Goal: Information Seeking & Learning: Learn about a topic

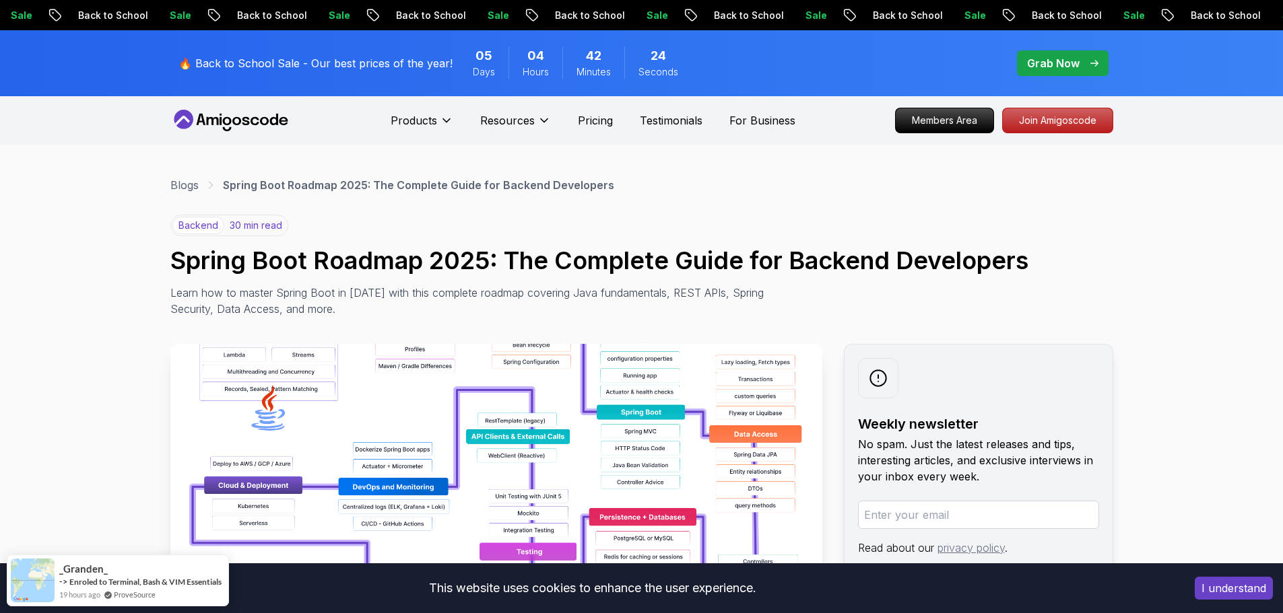
click at [1068, 71] on span "pre-order" at bounding box center [1063, 64] width 92 height 26
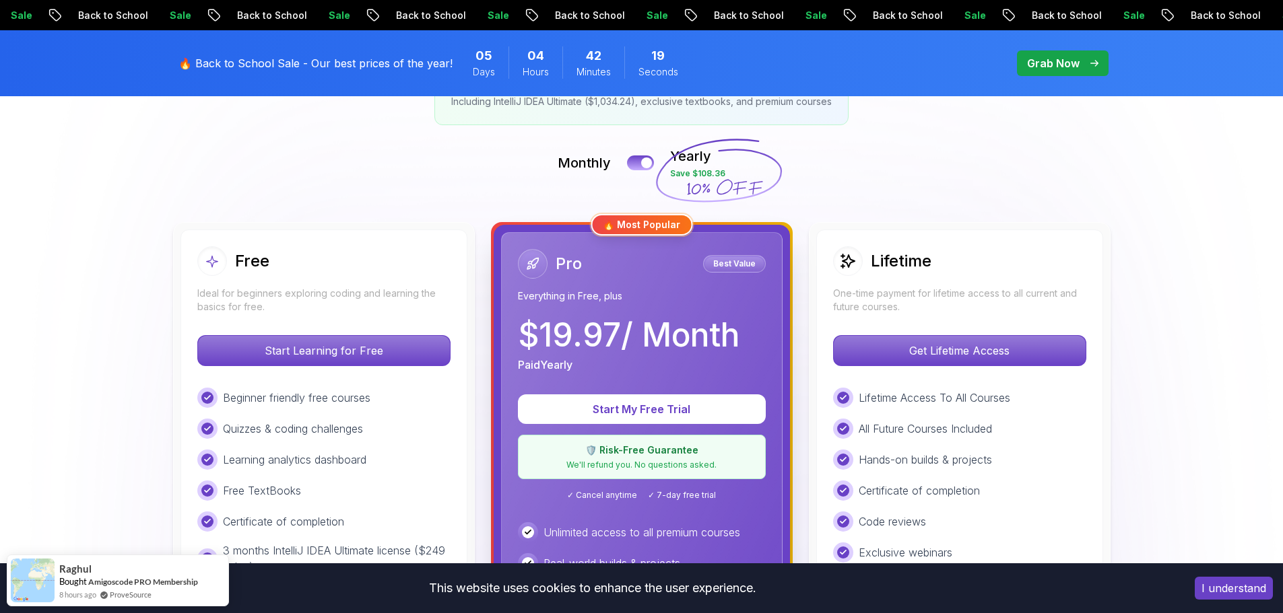
scroll to position [269, 0]
click at [962, 352] on p "Get Lifetime Access" at bounding box center [959, 351] width 239 height 28
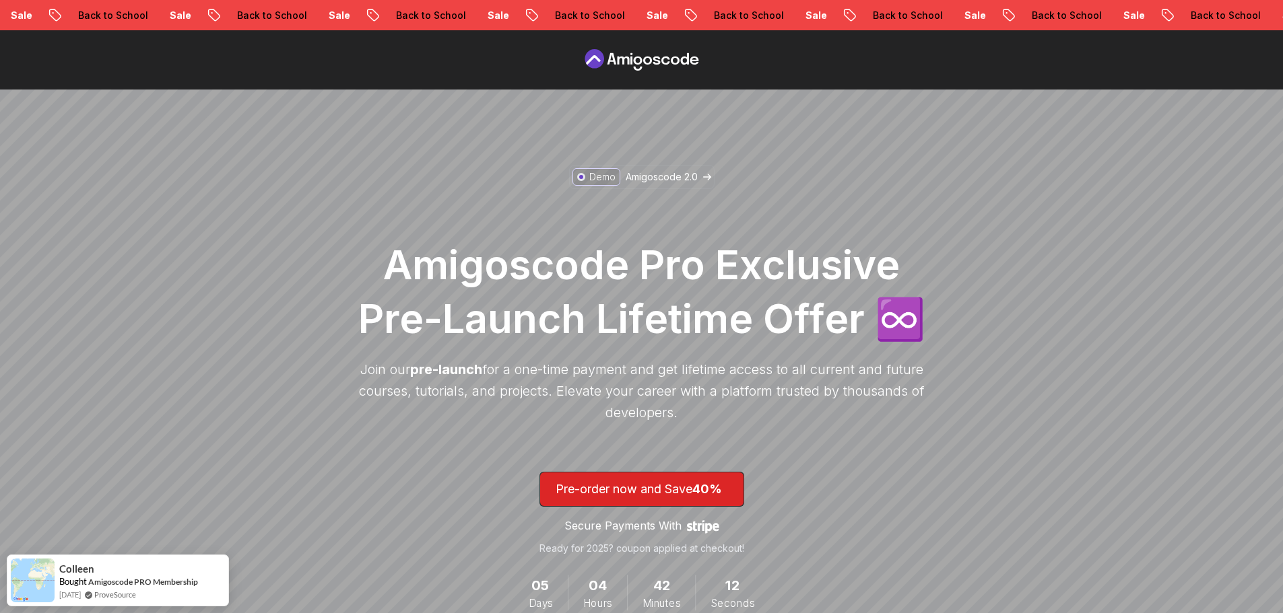
scroll to position [202, 0]
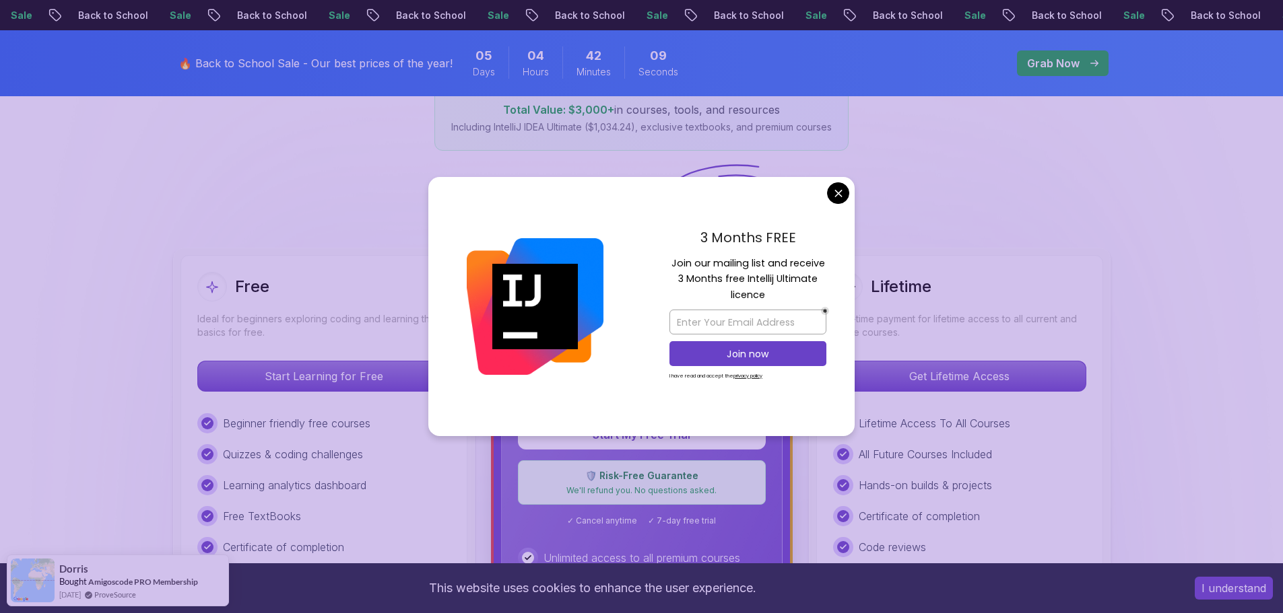
scroll to position [202, 0]
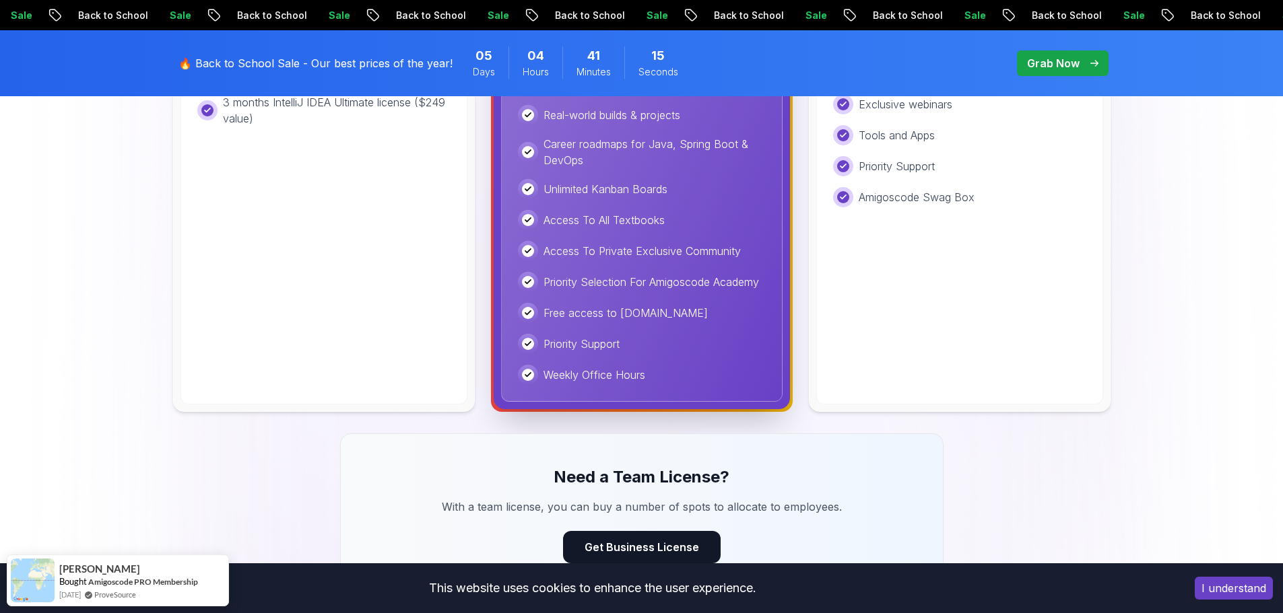
scroll to position [741, 0]
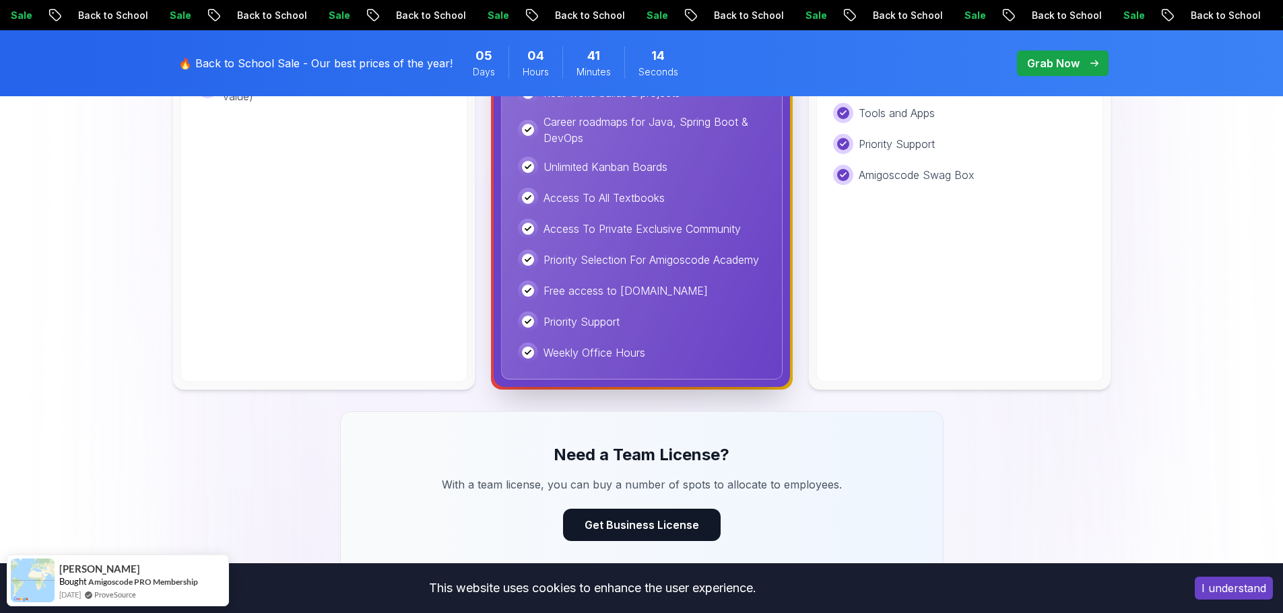
click at [696, 335] on div "Unlimited access to all premium courses Real-world builds & projects Career roa…" at bounding box center [642, 207] width 248 height 311
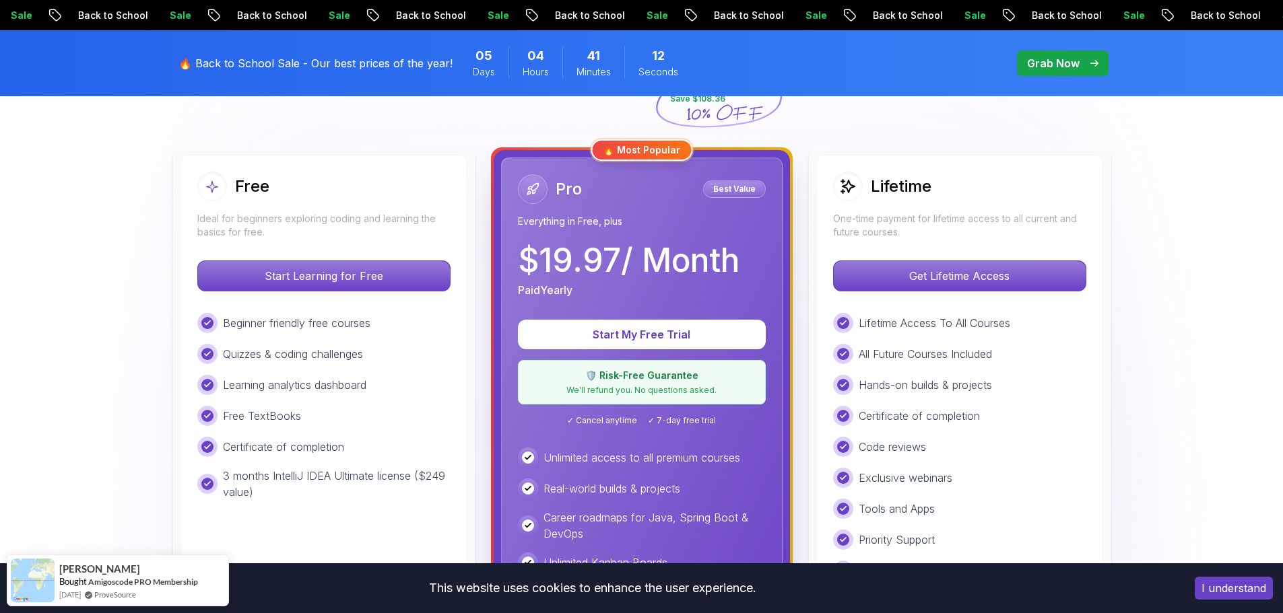
scroll to position [0, 0]
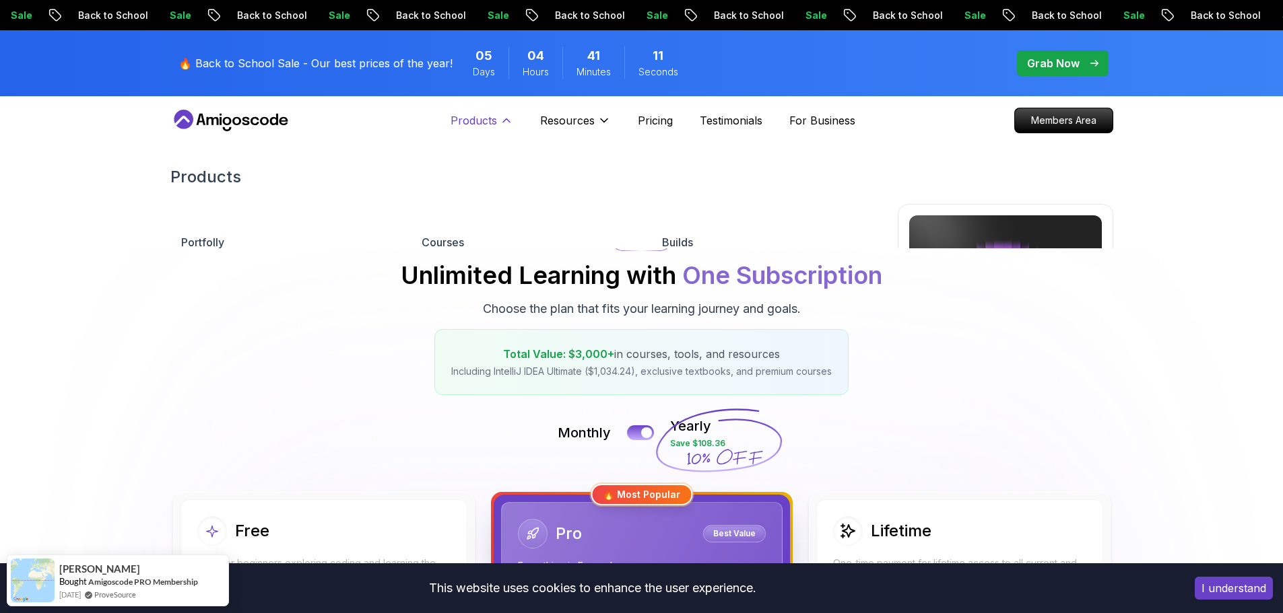
click at [501, 127] on button "Products" at bounding box center [481, 125] width 63 height 27
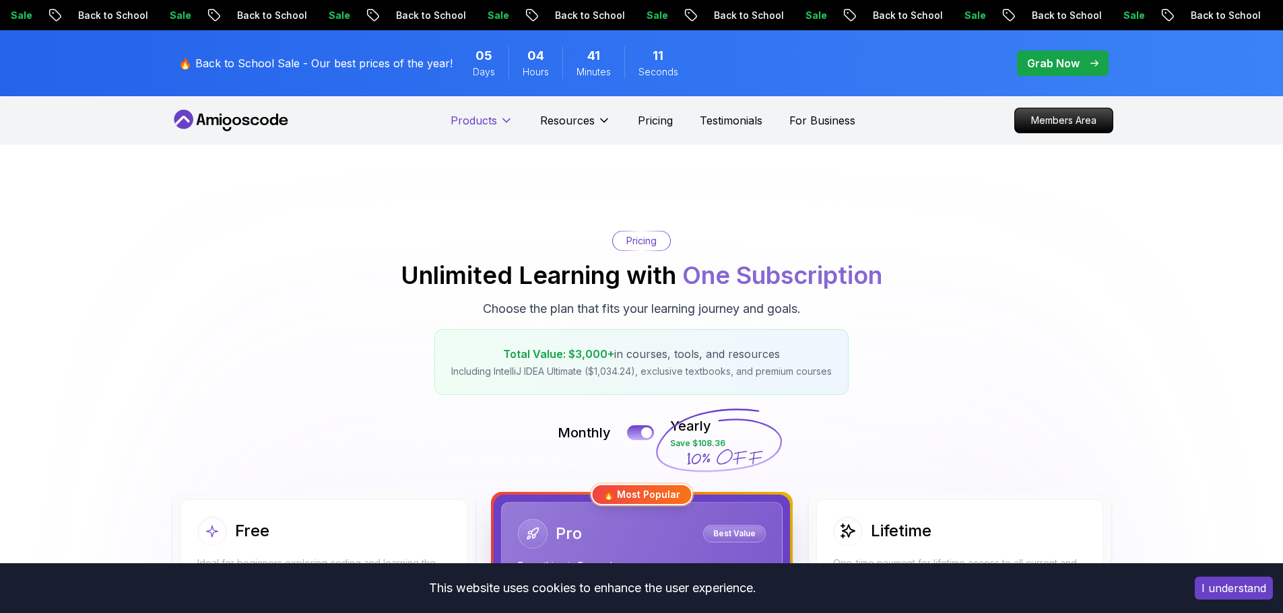
click at [501, 127] on button "Products" at bounding box center [481, 125] width 63 height 27
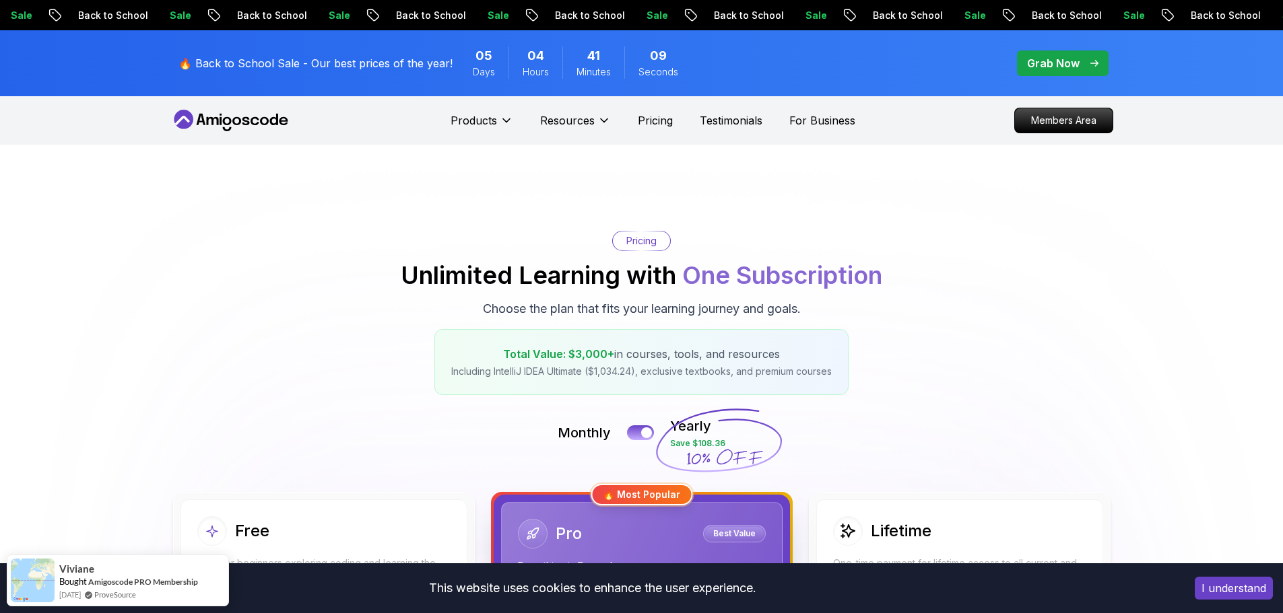
click at [256, 125] on icon at bounding box center [230, 121] width 121 height 22
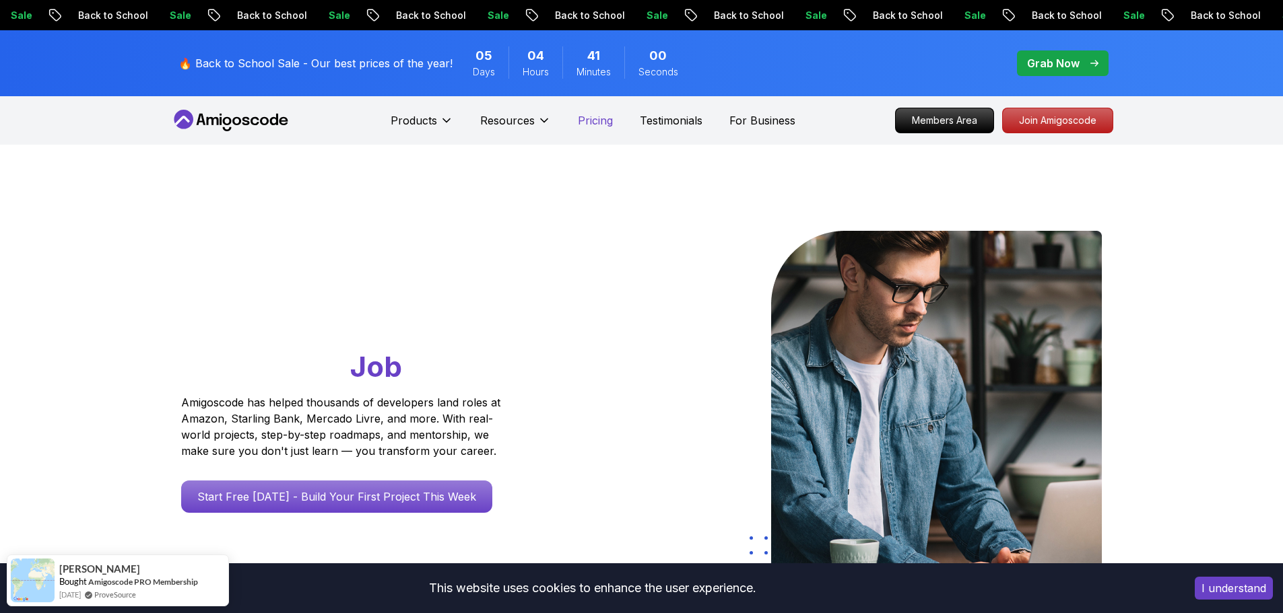
click at [603, 121] on p "Pricing" at bounding box center [595, 120] width 35 height 16
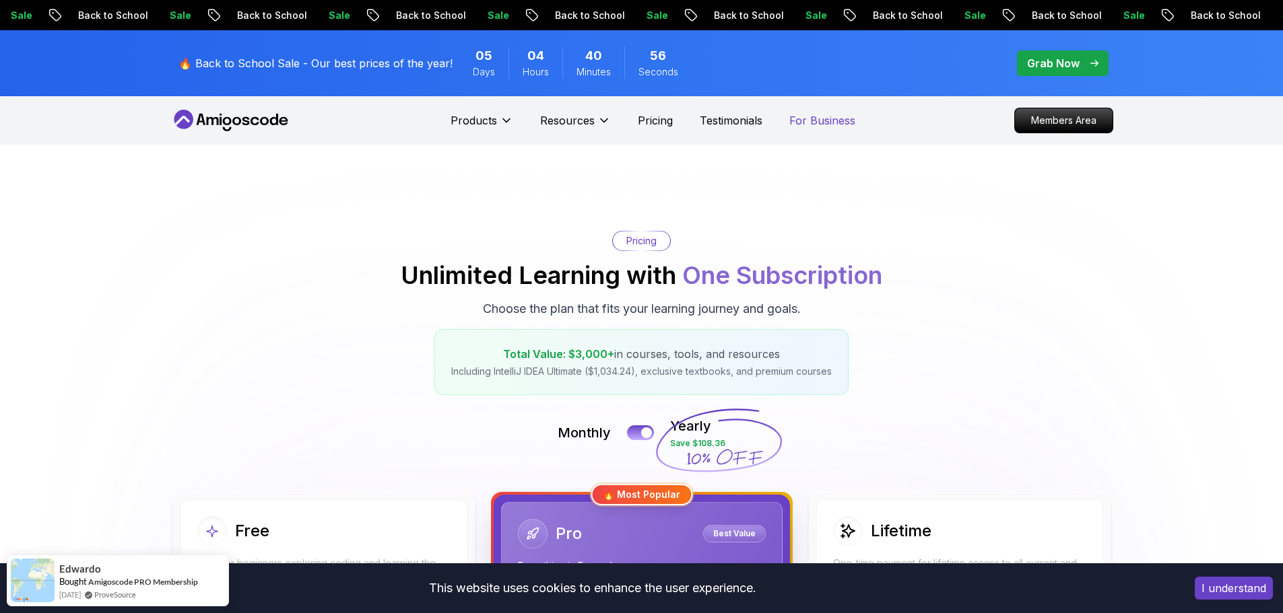
click at [797, 117] on p "For Business" at bounding box center [822, 120] width 66 height 16
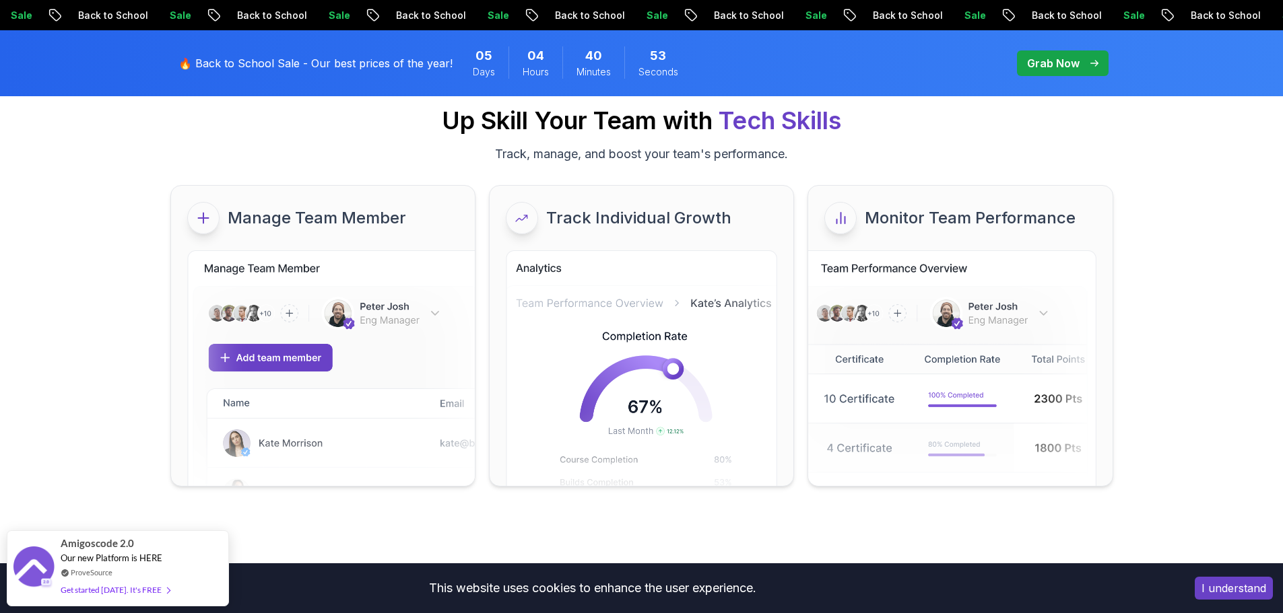
scroll to position [67, 0]
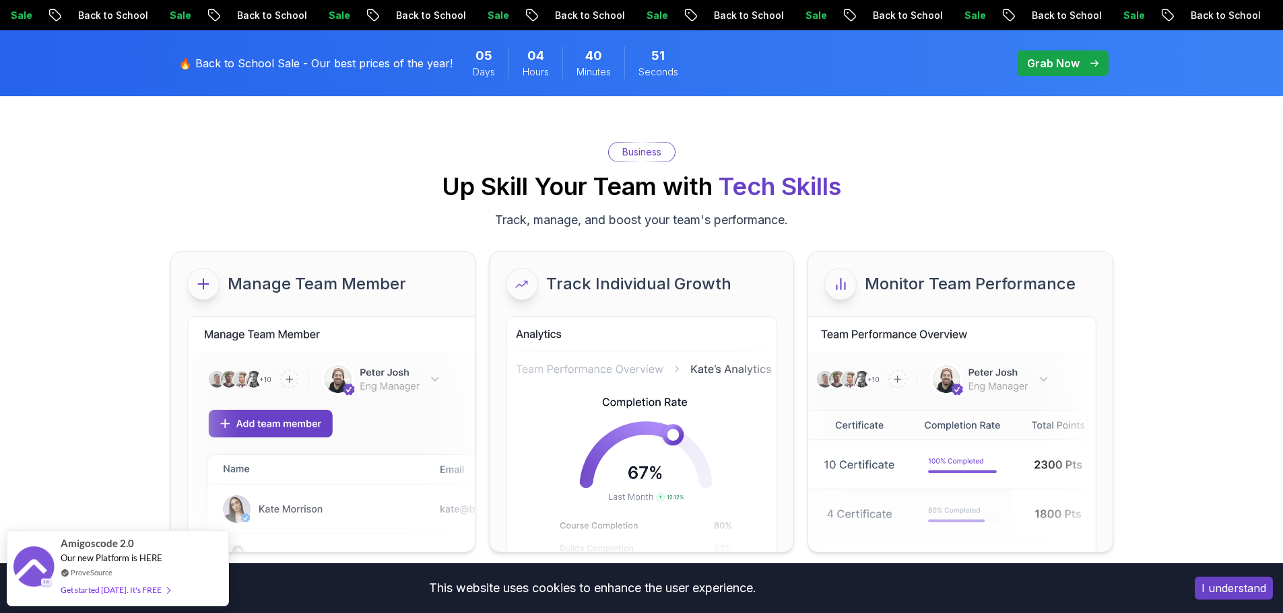
click at [869, 68] on div "🔥 Back to School Sale - Our best prices of the year! 05 Days 04 Hours 40 Minute…" at bounding box center [641, 63] width 943 height 66
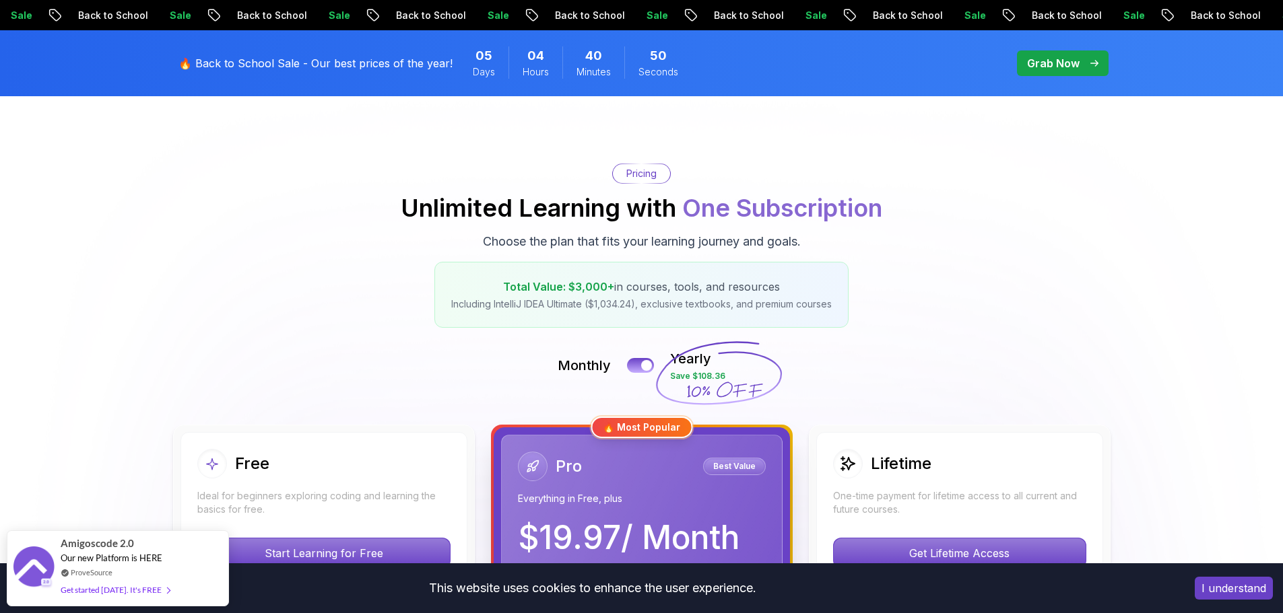
click at [1042, 57] on p "Grab Now" at bounding box center [1053, 63] width 53 height 16
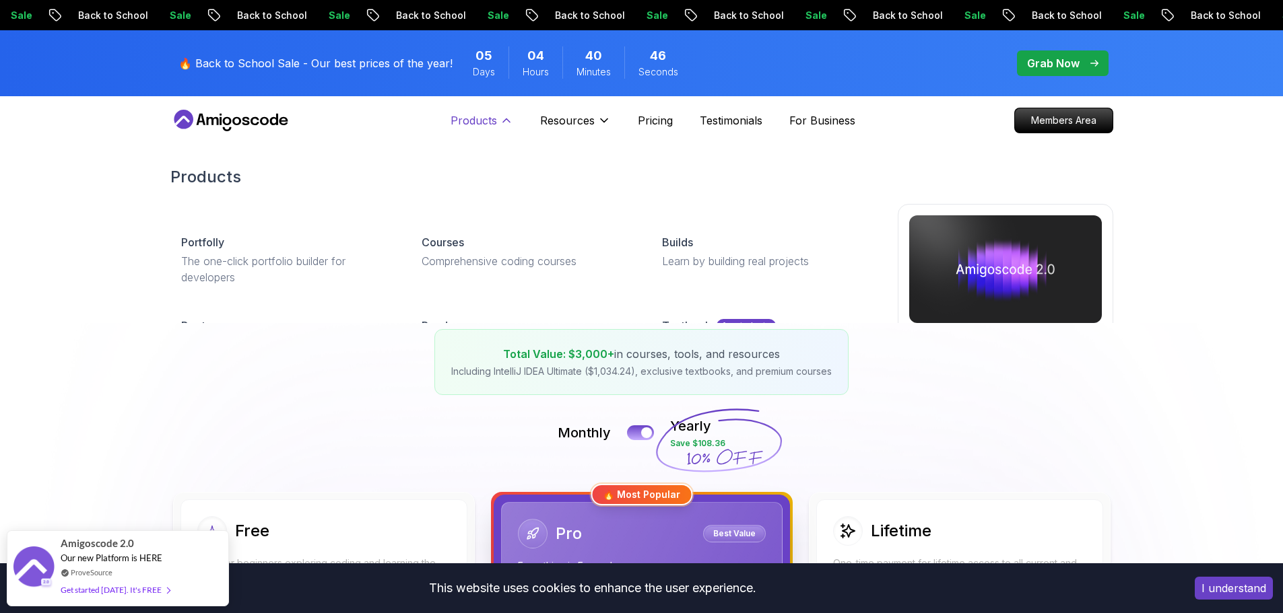
click at [485, 129] on button "Products" at bounding box center [481, 125] width 63 height 27
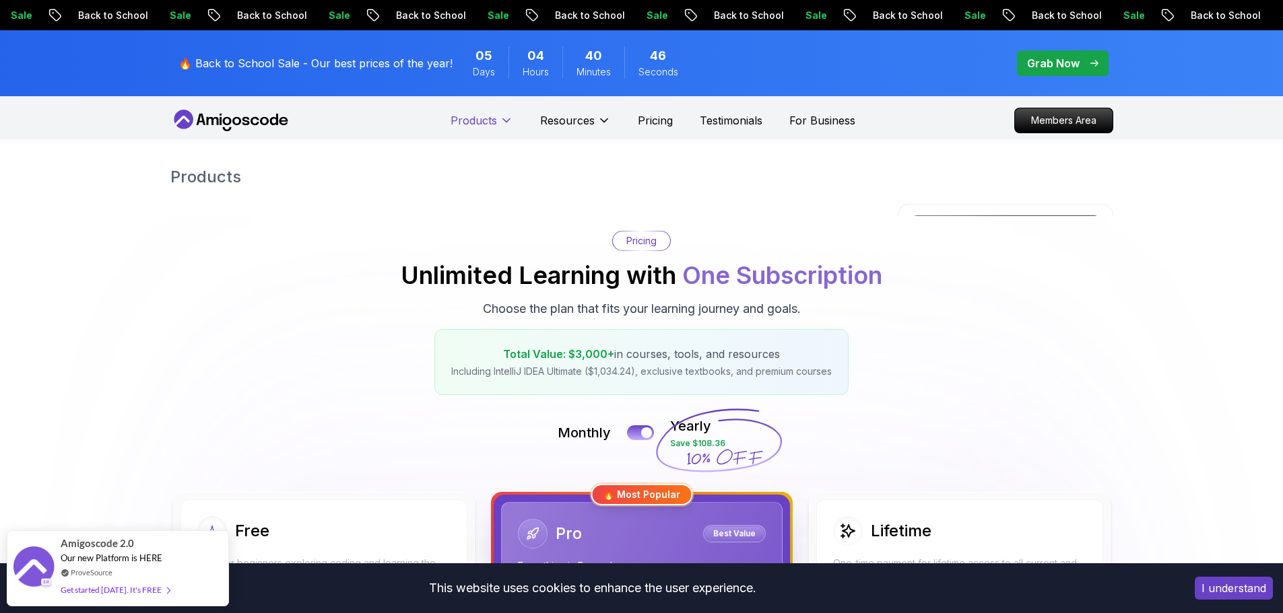
click at [485, 129] on button "Products" at bounding box center [481, 125] width 63 height 27
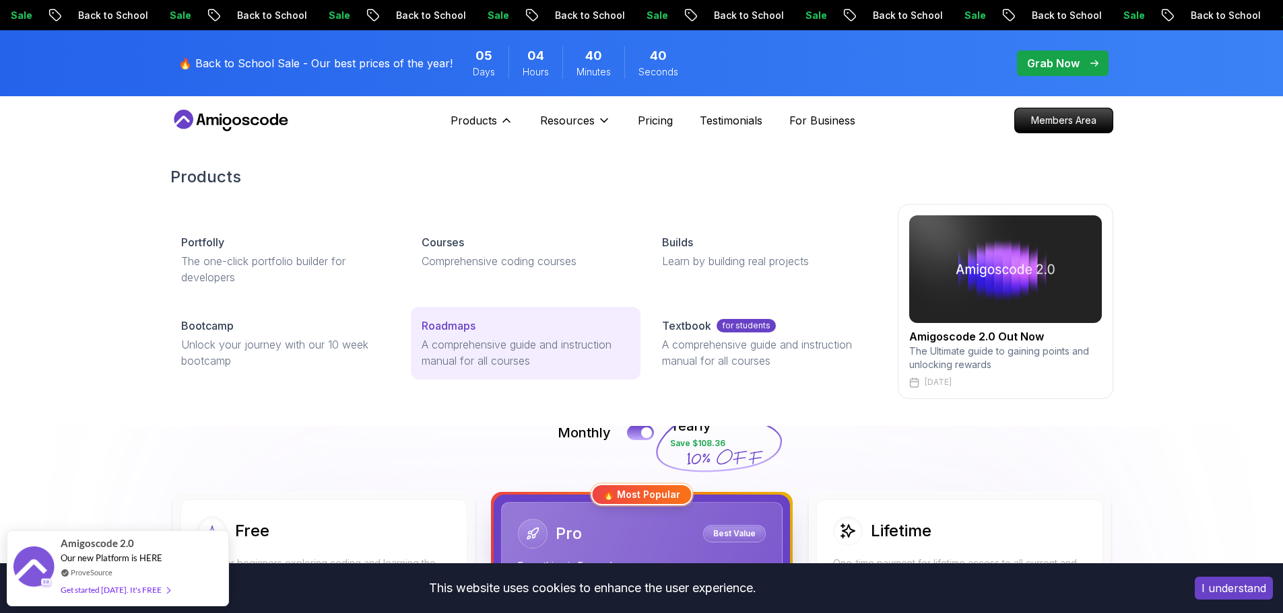
click at [496, 349] on p "A comprehensive guide and instruction manual for all courses" at bounding box center [526, 353] width 208 height 32
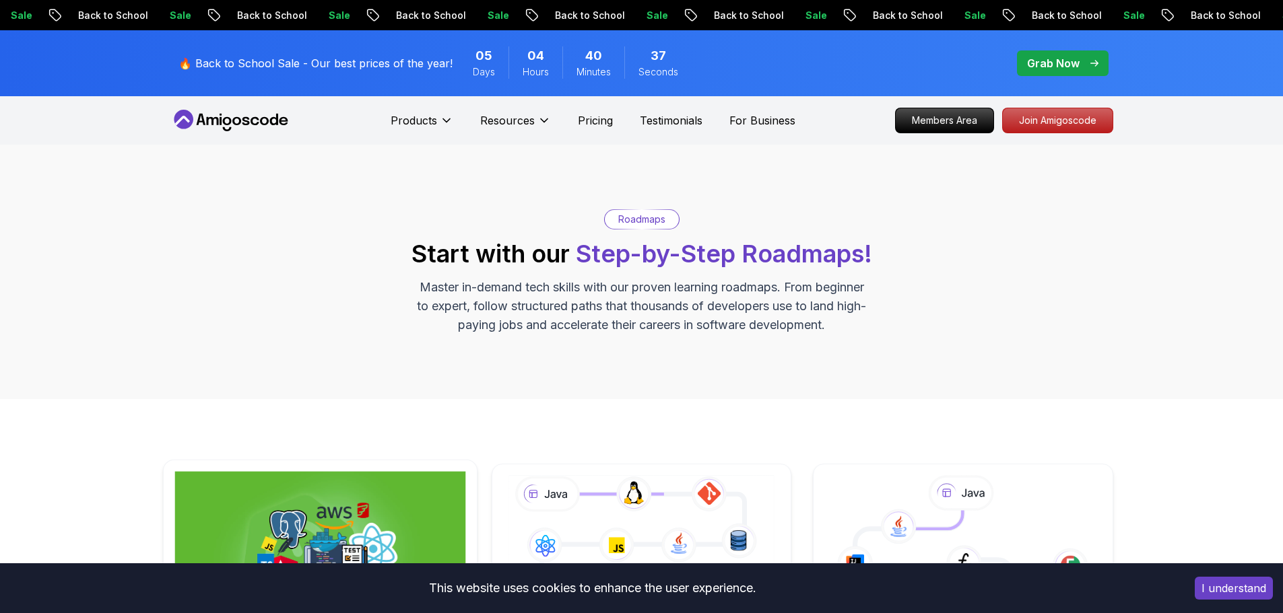
scroll to position [337, 0]
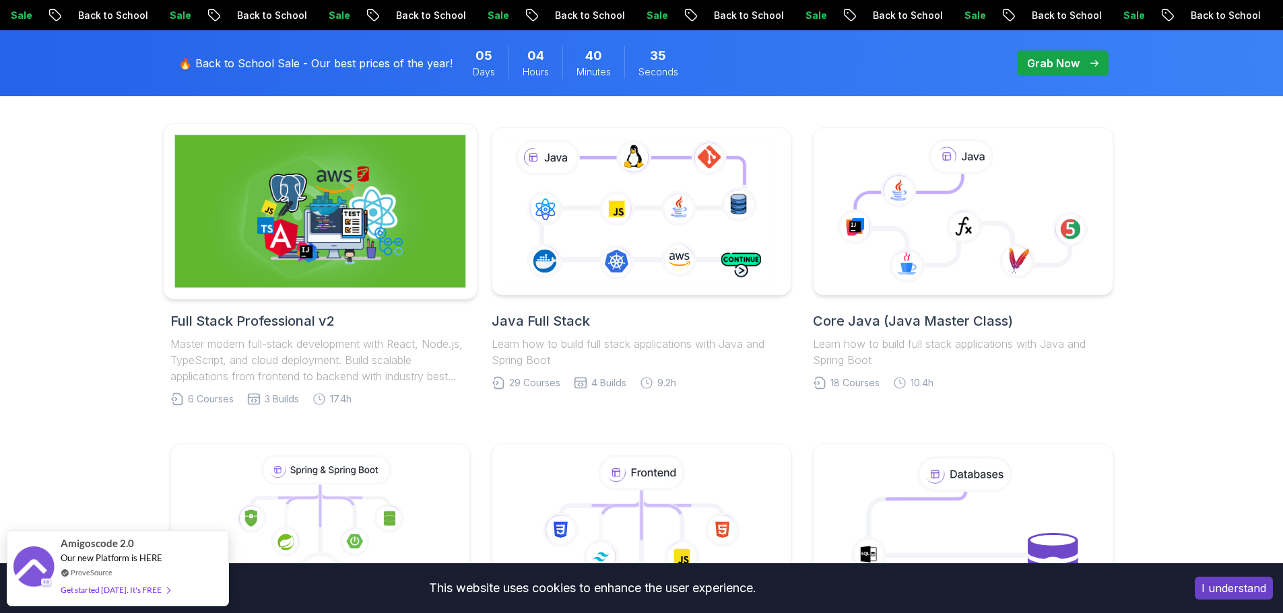
click at [271, 242] on img at bounding box center [319, 211] width 291 height 153
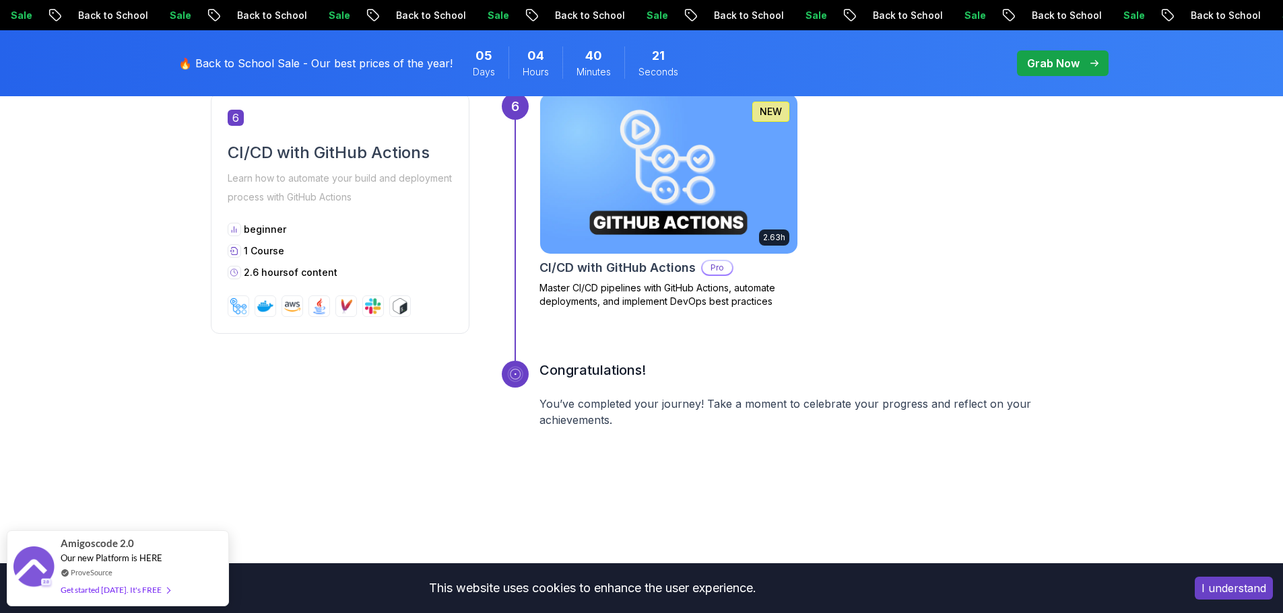
scroll to position [2439, 0]
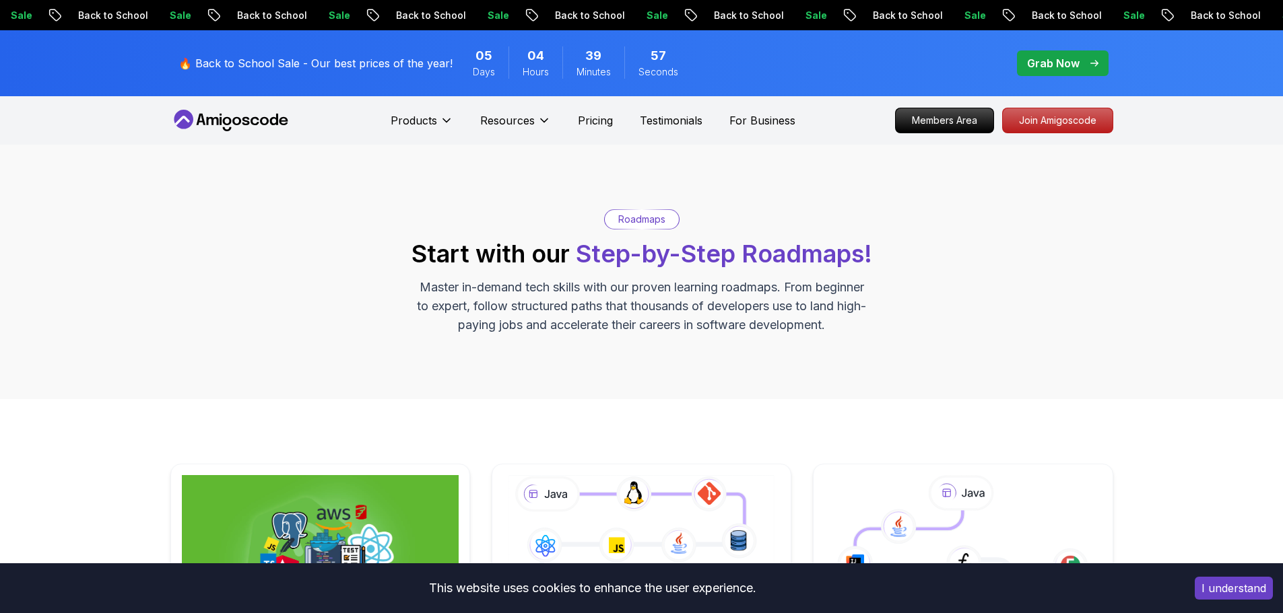
click at [1085, 73] on span "pre-order" at bounding box center [1063, 64] width 92 height 26
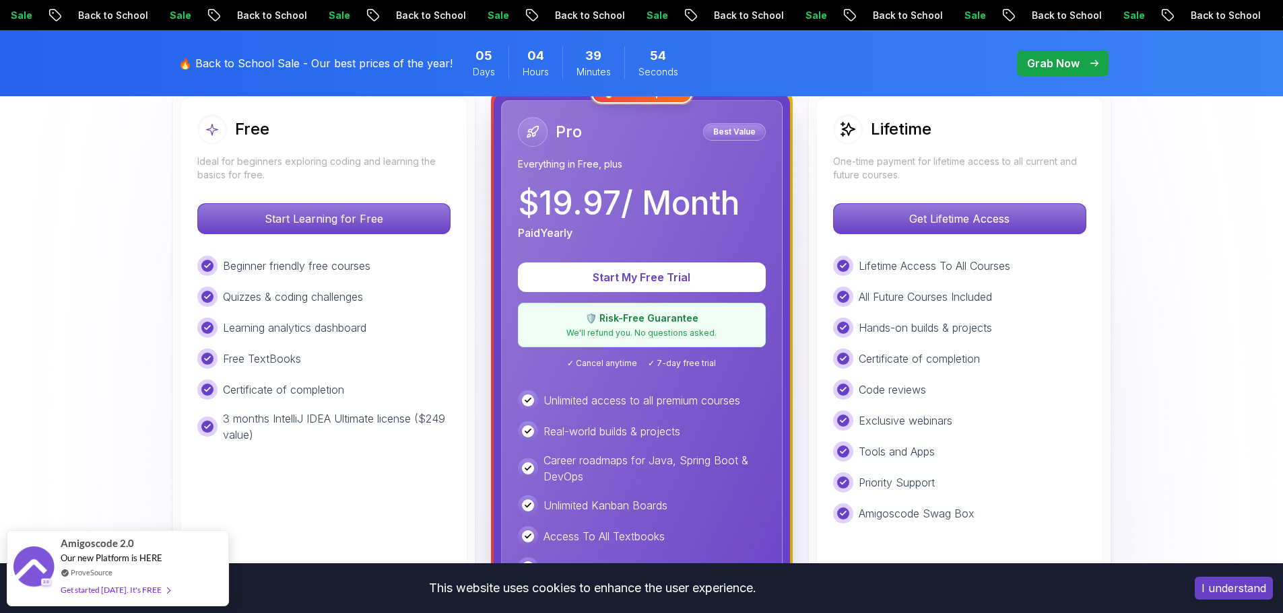
scroll to position [404, 0]
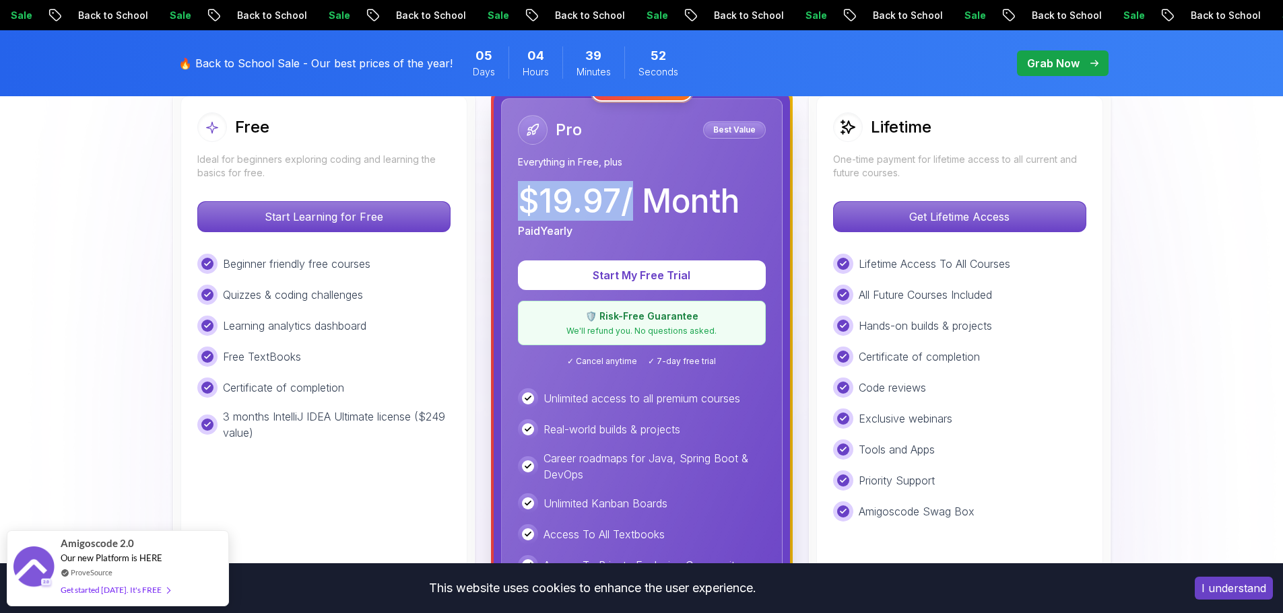
drag, startPoint x: 524, startPoint y: 202, endPoint x: 631, endPoint y: 216, distance: 108.0
click at [631, 216] on p "$ 19.97 / Month" at bounding box center [629, 201] width 222 height 32
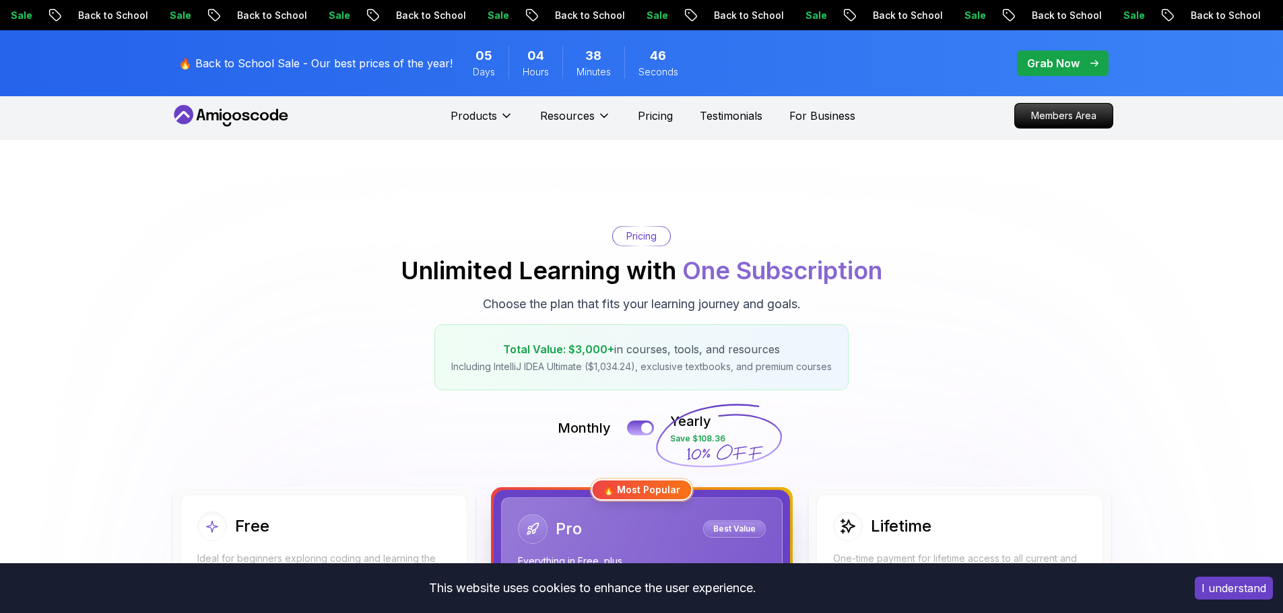
scroll to position [0, 0]
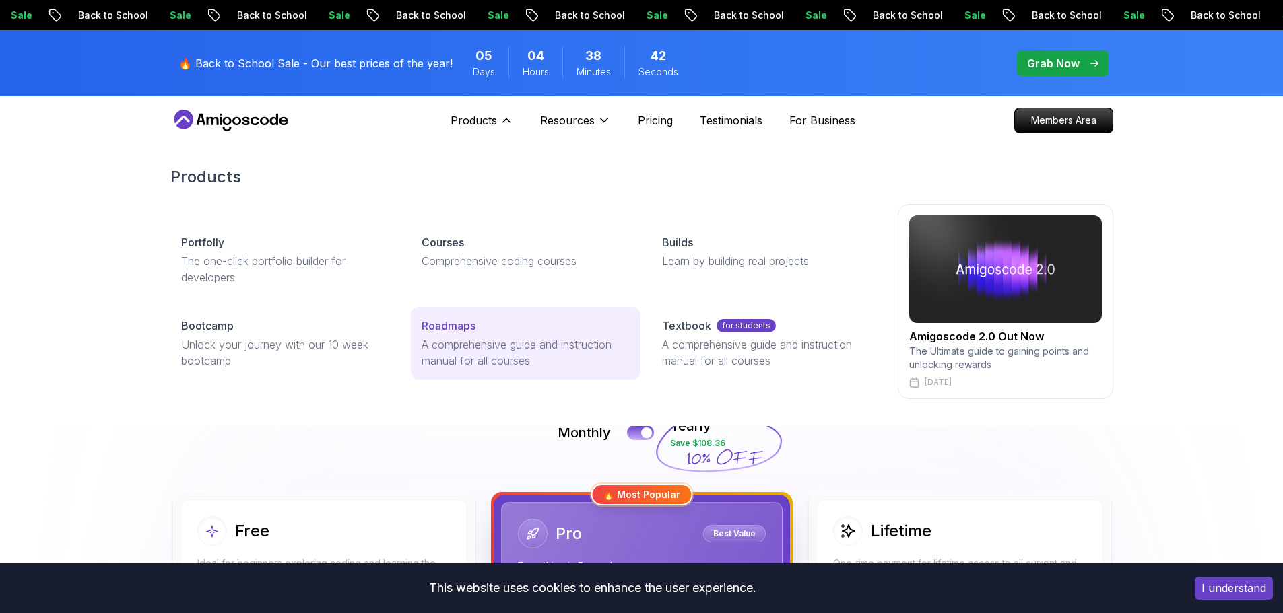
click at [461, 348] on p "A comprehensive guide and instruction manual for all courses" at bounding box center [526, 353] width 208 height 32
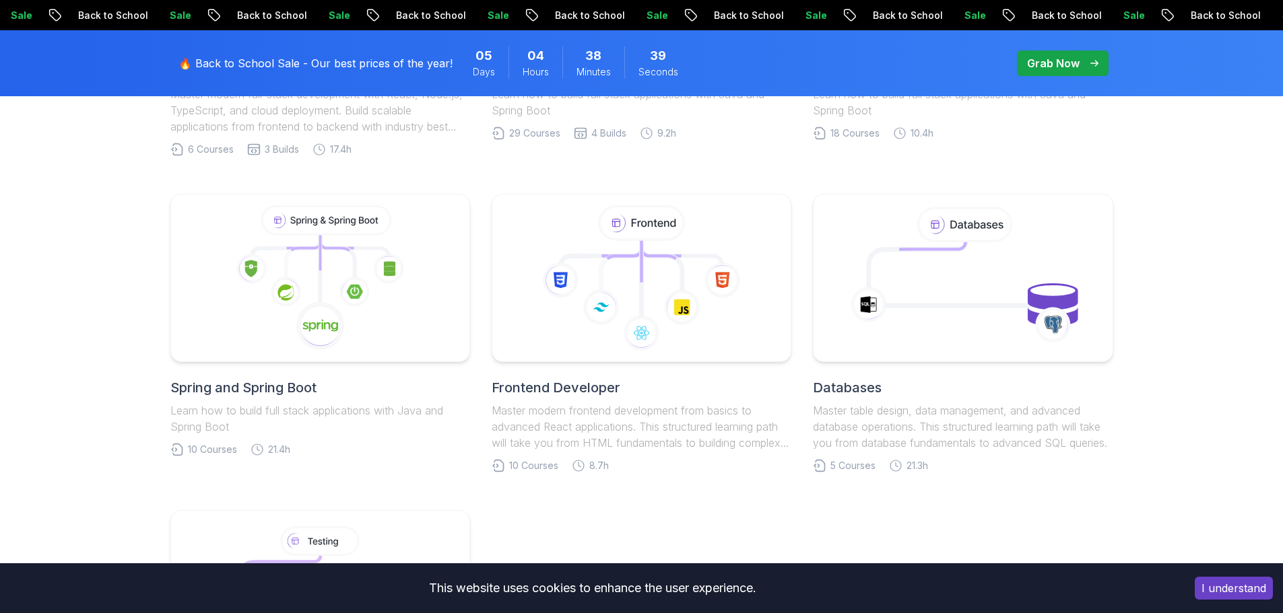
scroll to position [539, 0]
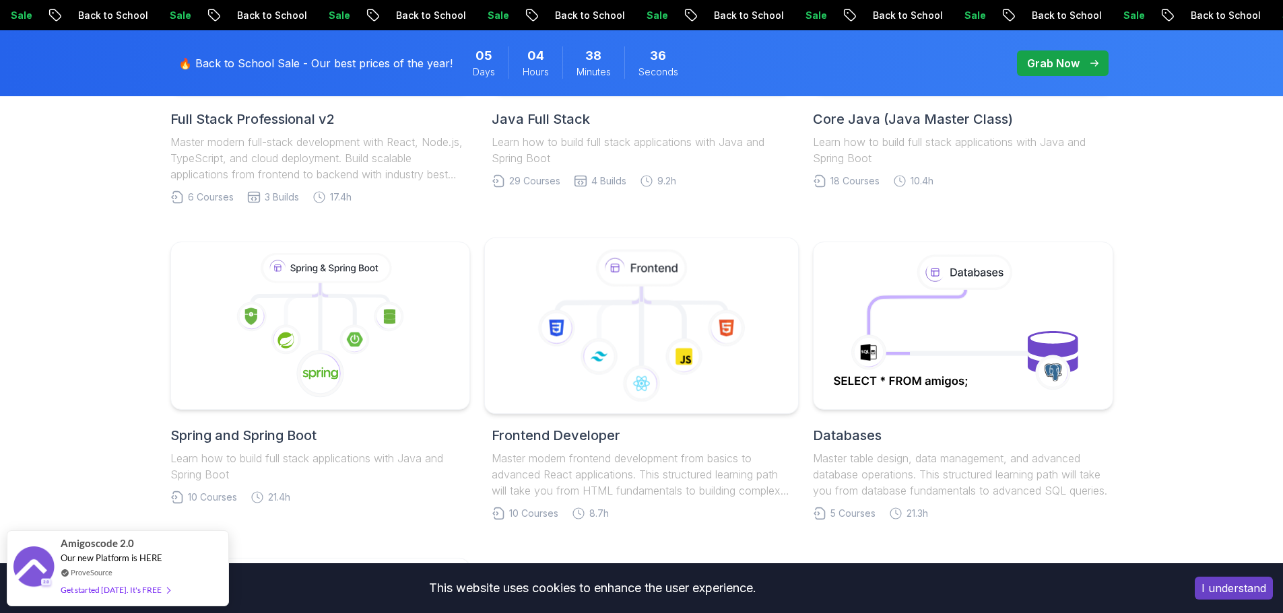
click at [726, 346] on icon at bounding box center [727, 329] width 38 height 38
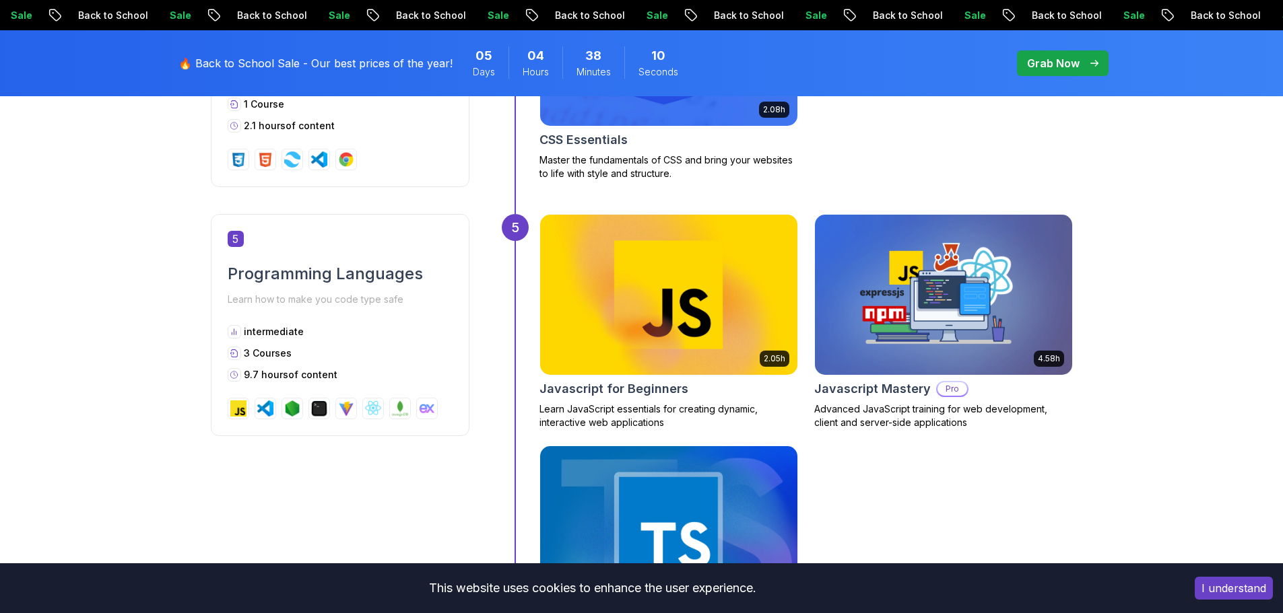
scroll to position [1683, 0]
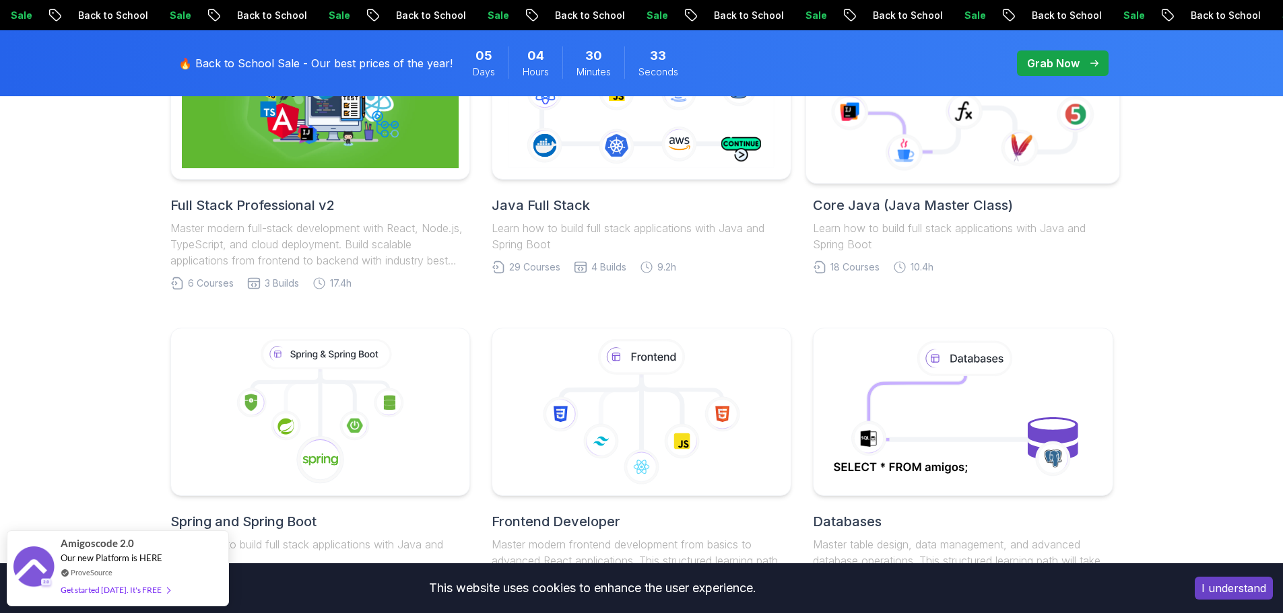
scroll to position [269, 0]
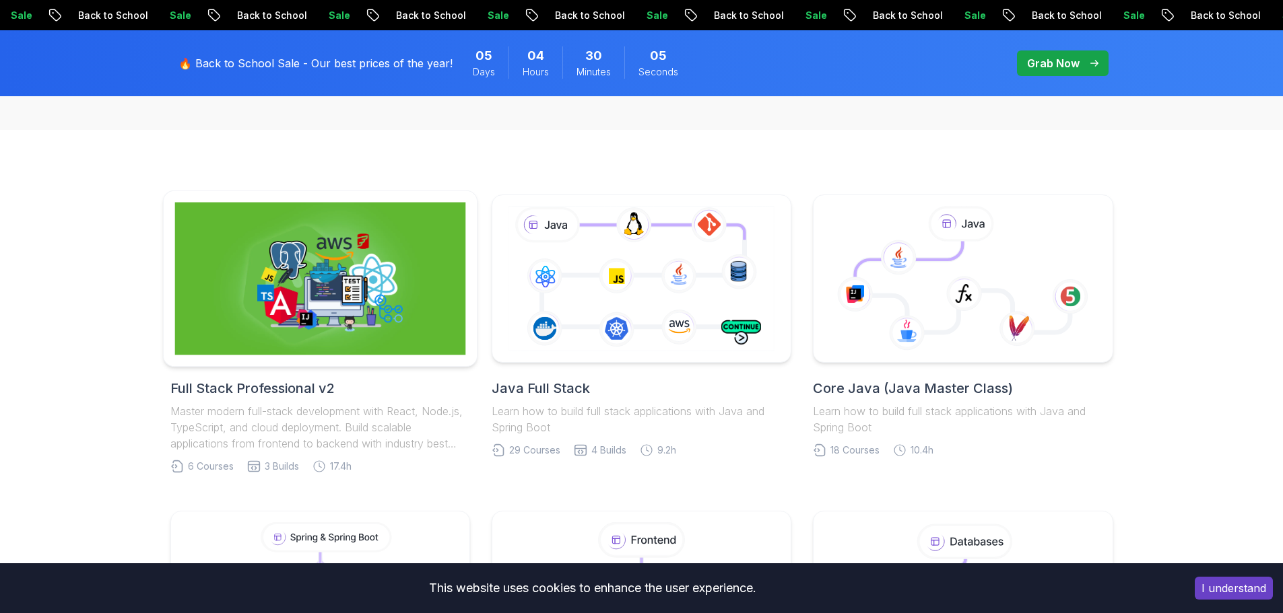
click at [322, 325] on img at bounding box center [319, 279] width 291 height 153
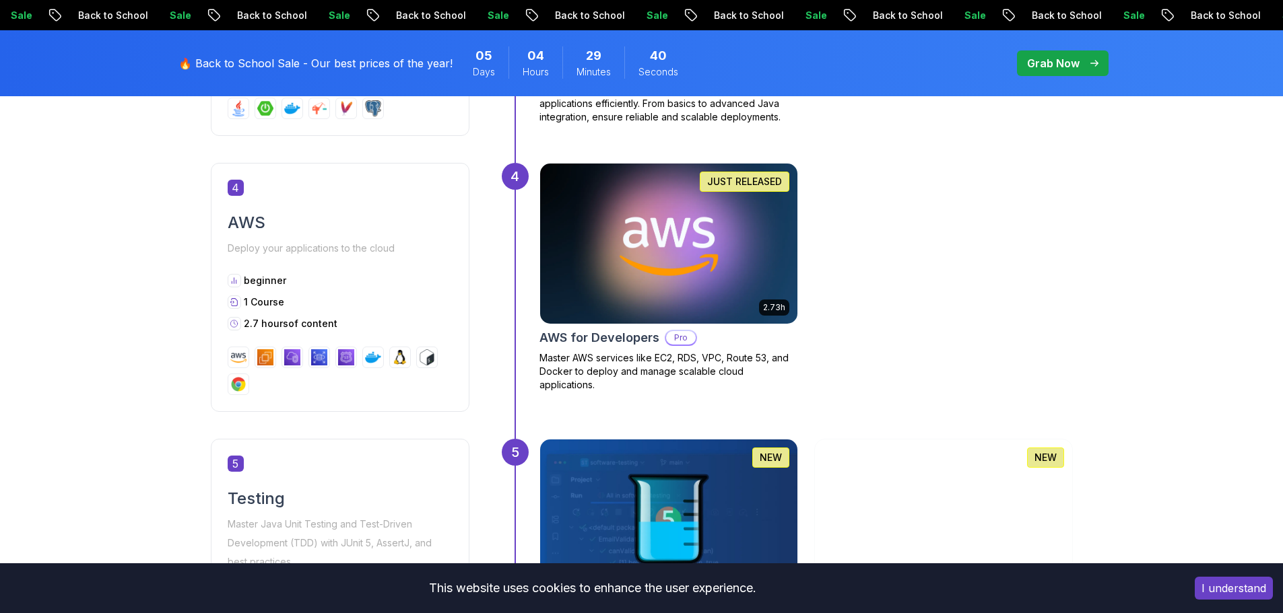
scroll to position [1429, 0]
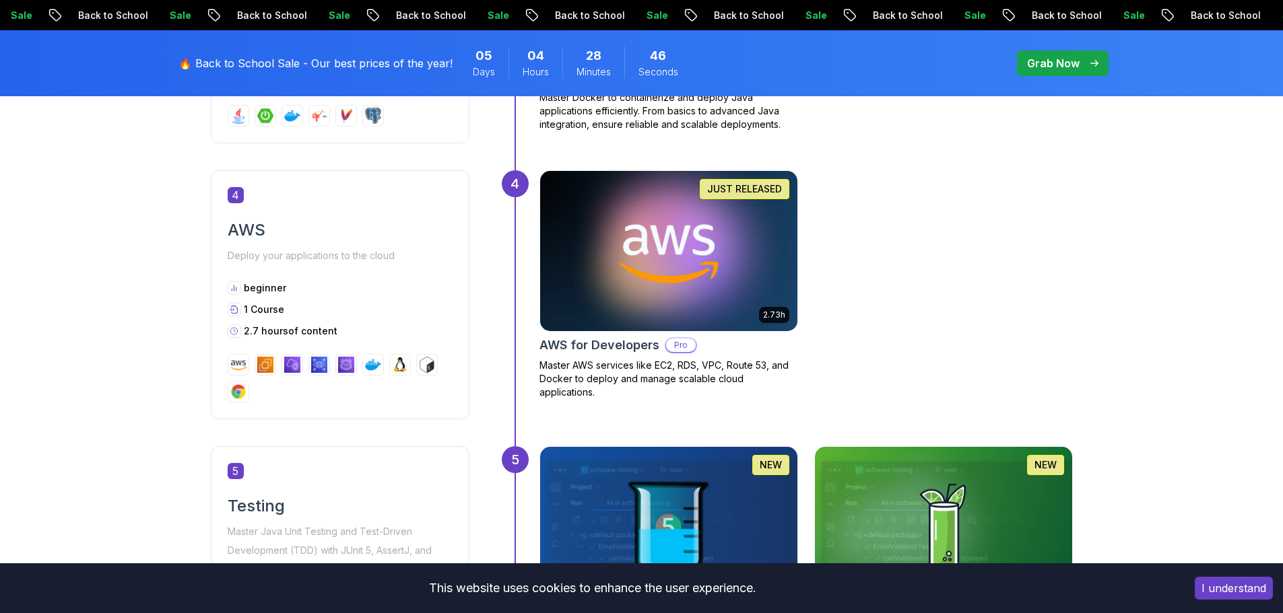
click at [1106, 298] on div "Getting Started Let’s kick things off! Begin your journey by completing the fir…" at bounding box center [641, 273] width 943 height 2167
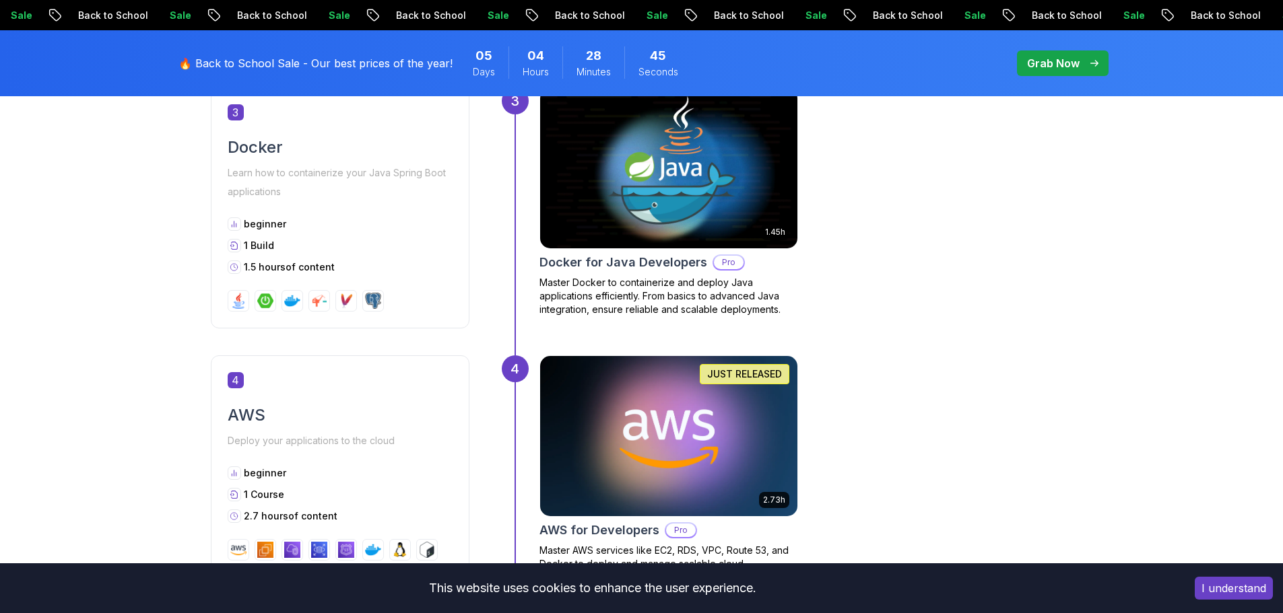
scroll to position [1092, 0]
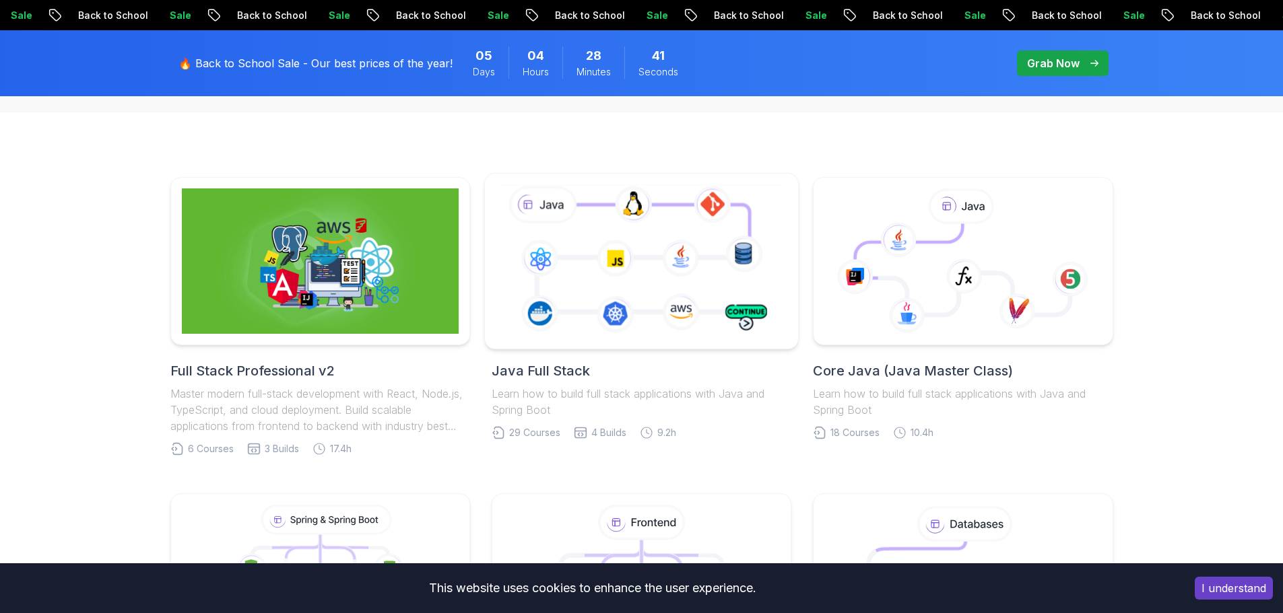
scroll to position [269, 0]
